Goal: Information Seeking & Learning: Understand process/instructions

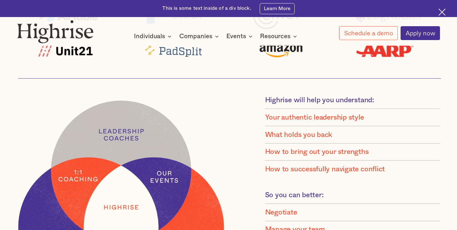
scroll to position [410, 0]
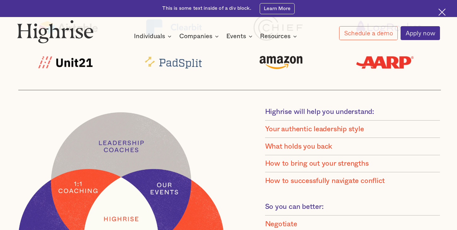
click at [354, 131] on div "Your authentic leadership style" at bounding box center [314, 129] width 99 height 9
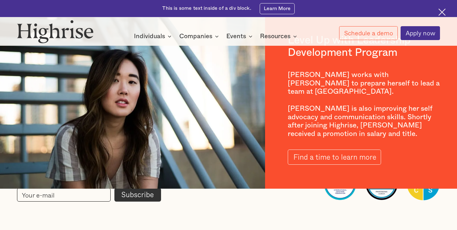
scroll to position [751, 0]
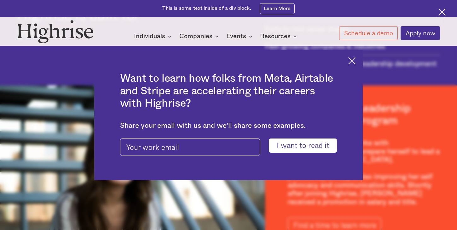
click at [352, 60] on img at bounding box center [351, 60] width 7 height 7
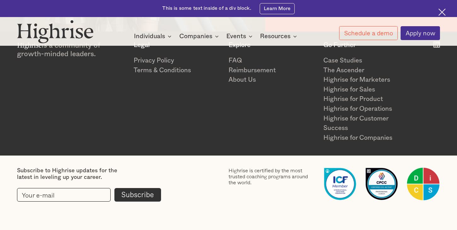
scroll to position [978, 0]
click at [240, 77] on link "About Us" at bounding box center [273, 80] width 88 height 10
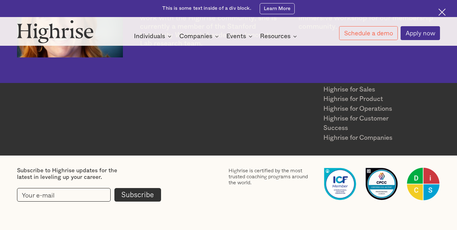
scroll to position [1536, 0]
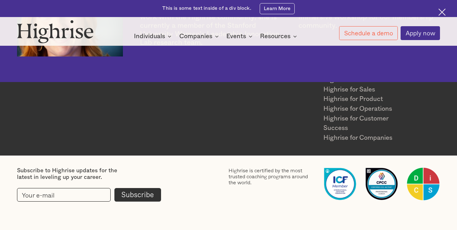
click at [243, 71] on link "Reimbursement" at bounding box center [273, 71] width 88 height 10
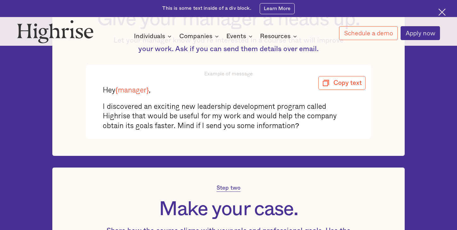
scroll to position [202, 0]
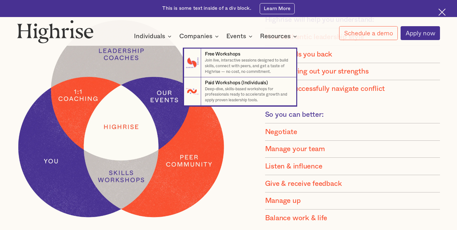
scroll to position [502, 0]
